Goal: Find contact information: Find contact information

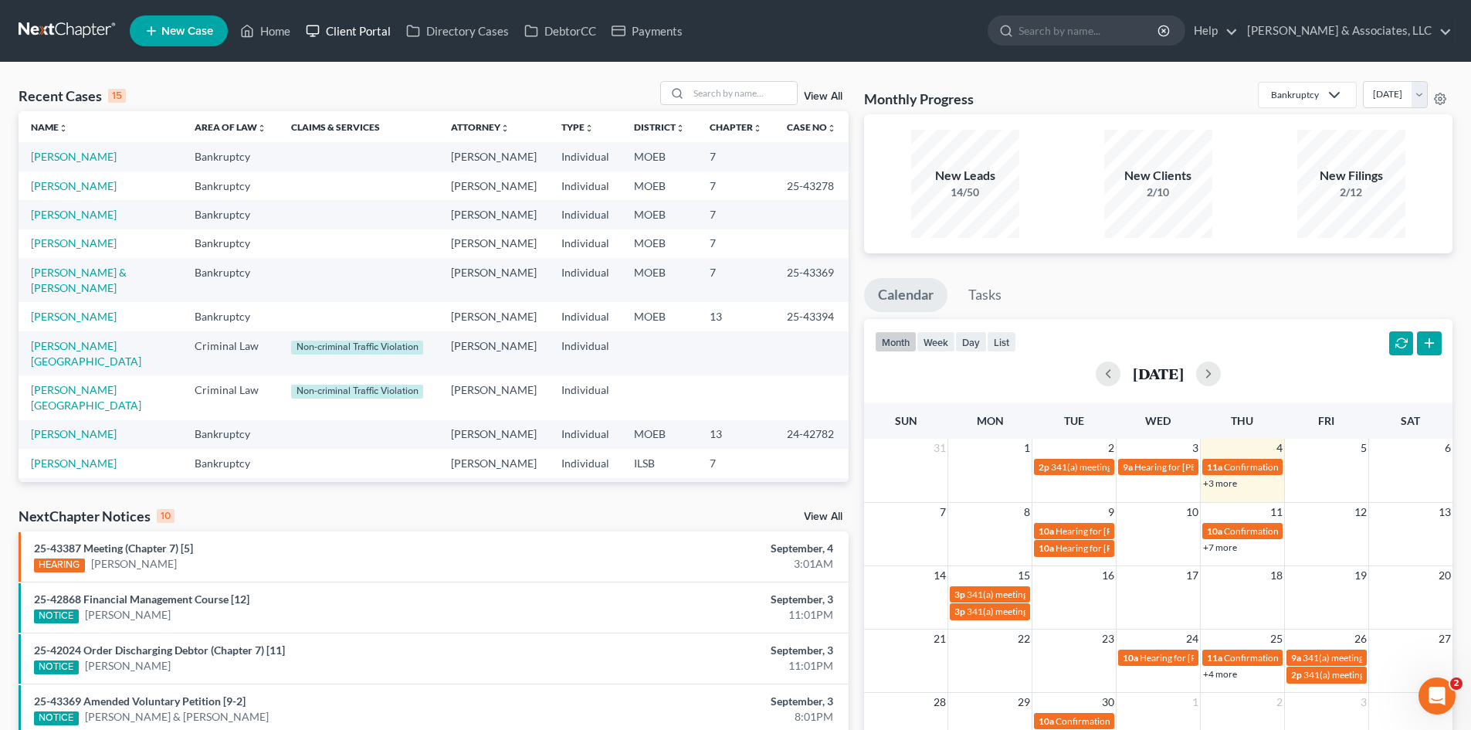
click at [356, 29] on link "Client Portal" at bounding box center [348, 31] width 100 height 28
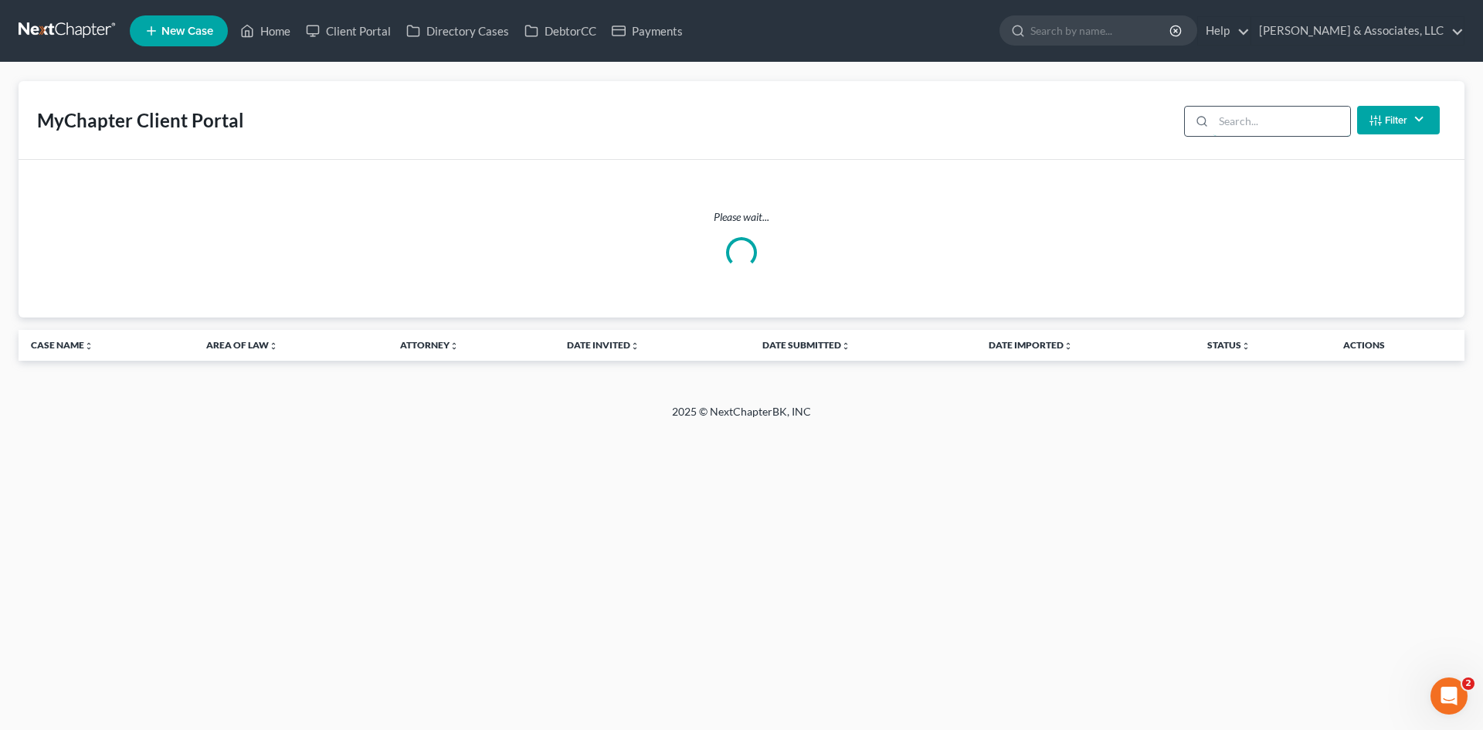
click at [1261, 123] on input "search" at bounding box center [1281, 121] width 137 height 29
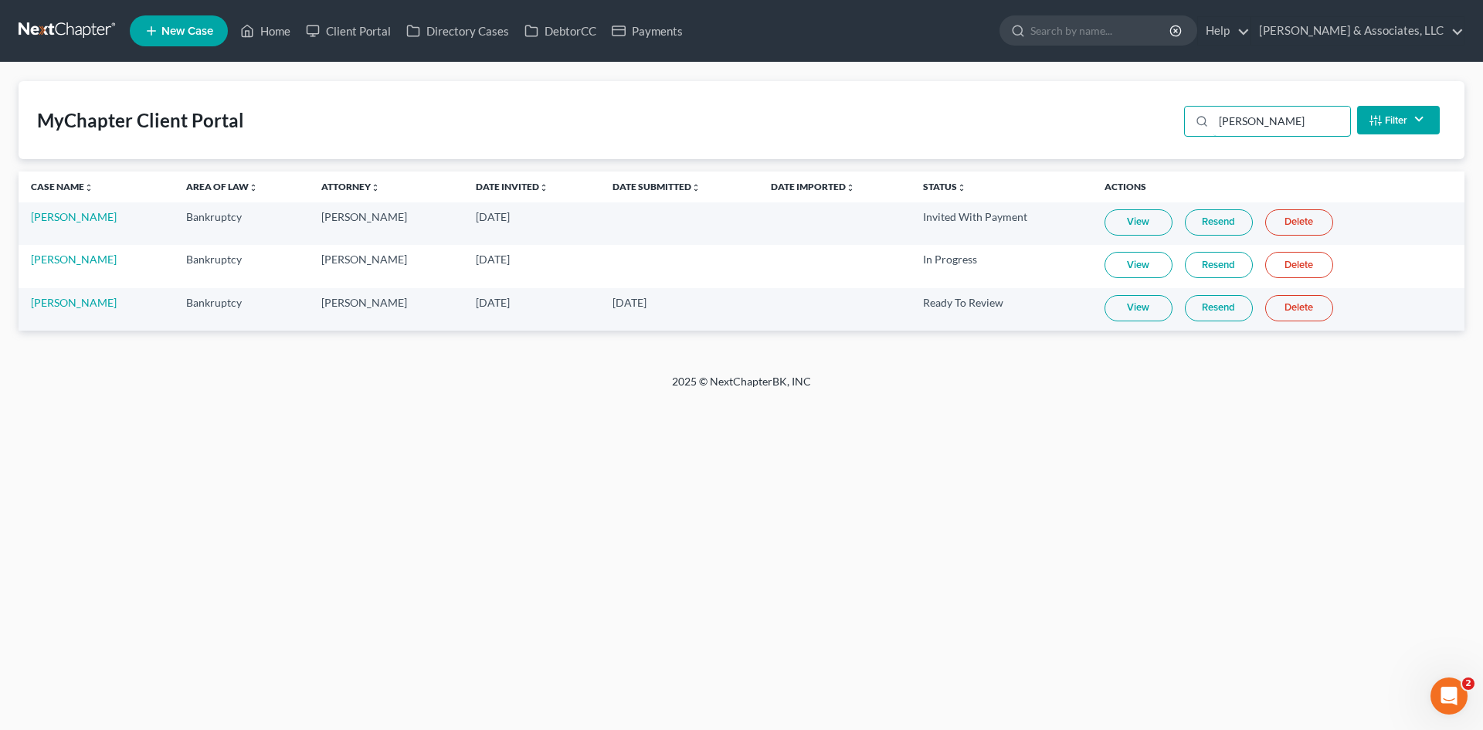
type input "[PERSON_NAME]"
click at [1120, 314] on link "View" at bounding box center [1139, 308] width 68 height 26
click at [44, 300] on link "[PERSON_NAME]" at bounding box center [74, 302] width 86 height 13
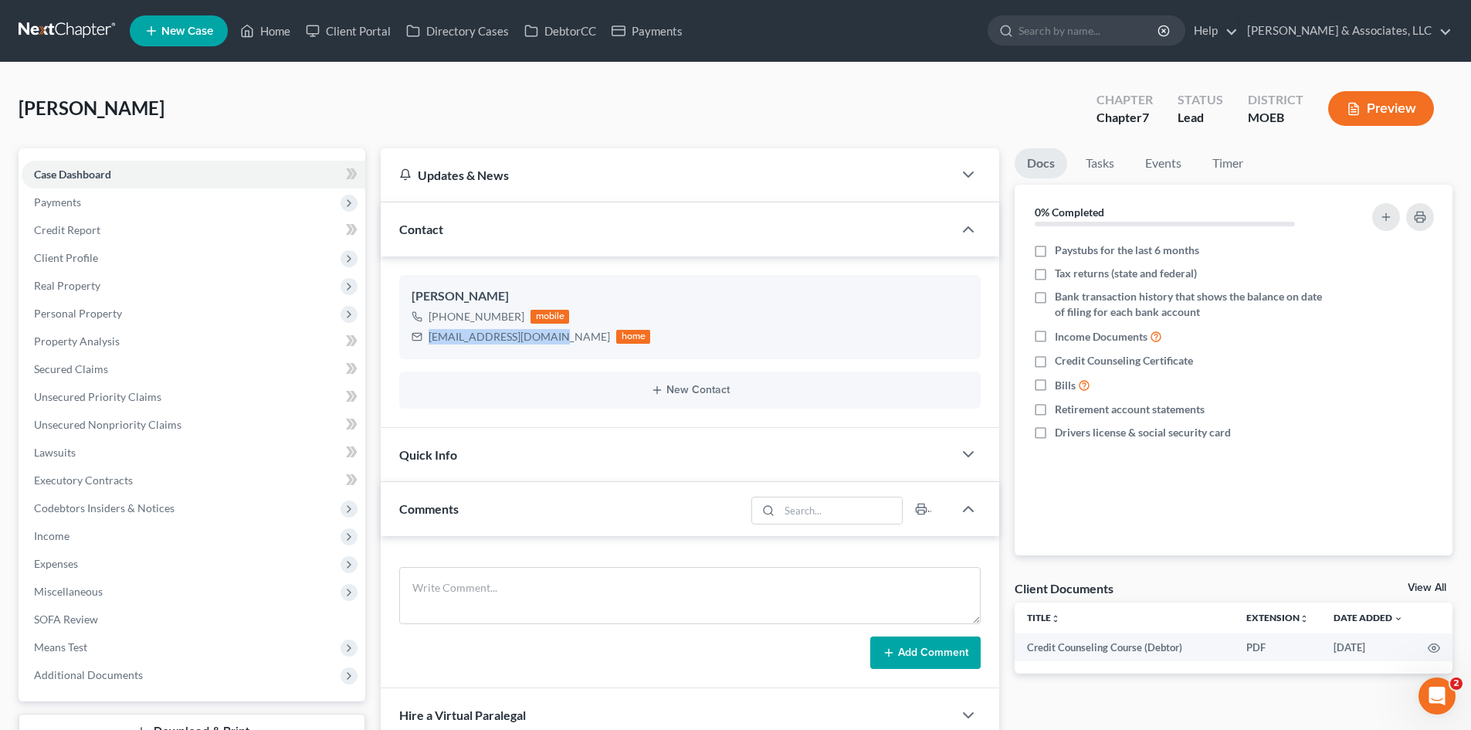
drag, startPoint x: 544, startPoint y: 338, endPoint x: 385, endPoint y: 338, distance: 159.1
click at [385, 338] on div "[PERSON_NAME] [PHONE_NUMBER] mobile [EMAIL_ADDRESS][DOMAIN_NAME] home New Conta…" at bounding box center [690, 341] width 619 height 171
copy div "[EMAIL_ADDRESS][DOMAIN_NAME]"
